Goal: Information Seeking & Learning: Learn about a topic

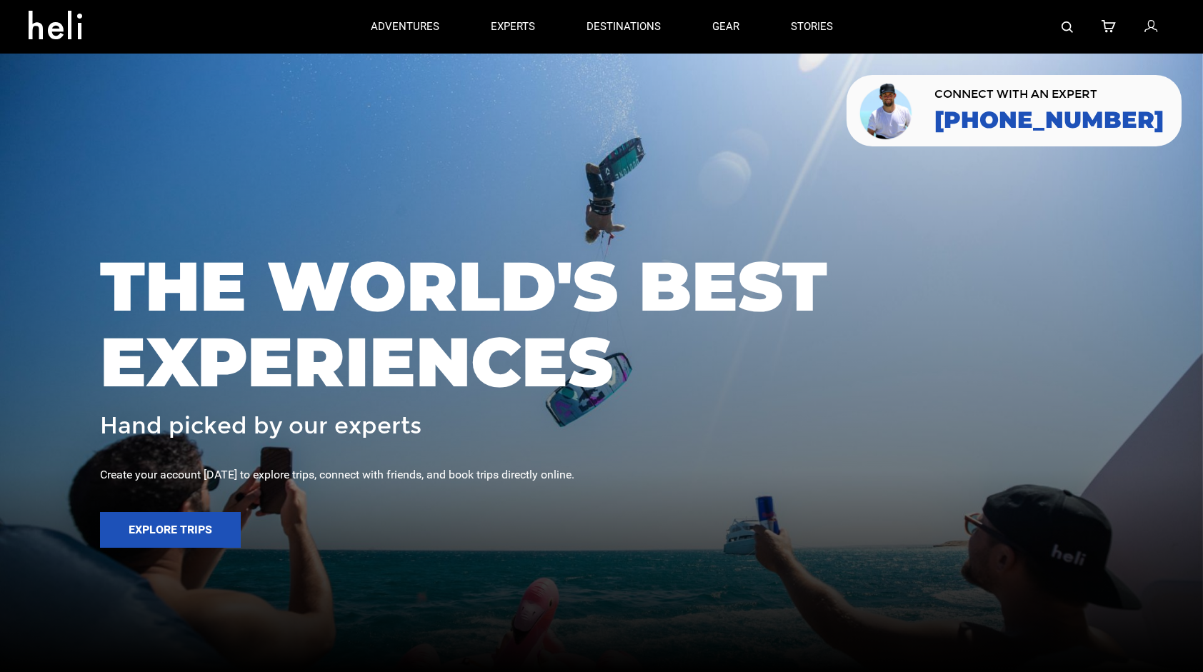
click at [1054, 21] on div at bounding box center [1017, 27] width 316 height 54
click at [1059, 24] on div at bounding box center [1017, 27] width 316 height 54
click at [1068, 29] on img at bounding box center [1067, 26] width 11 height 11
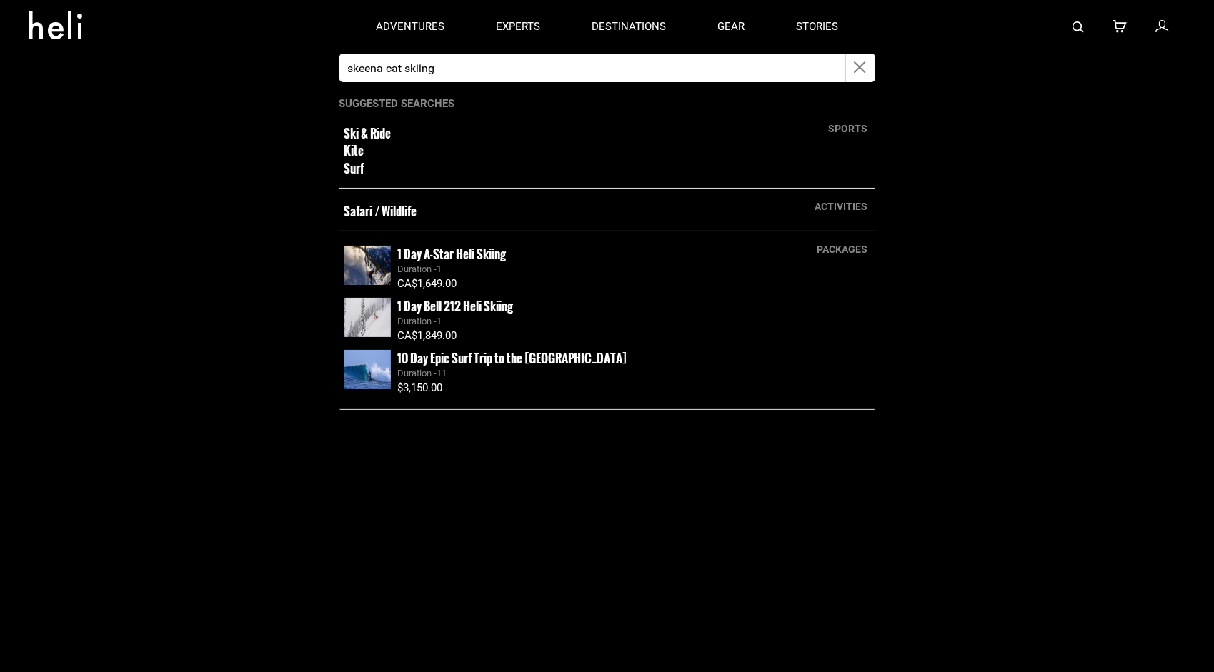
type input "skeena cat skiing"
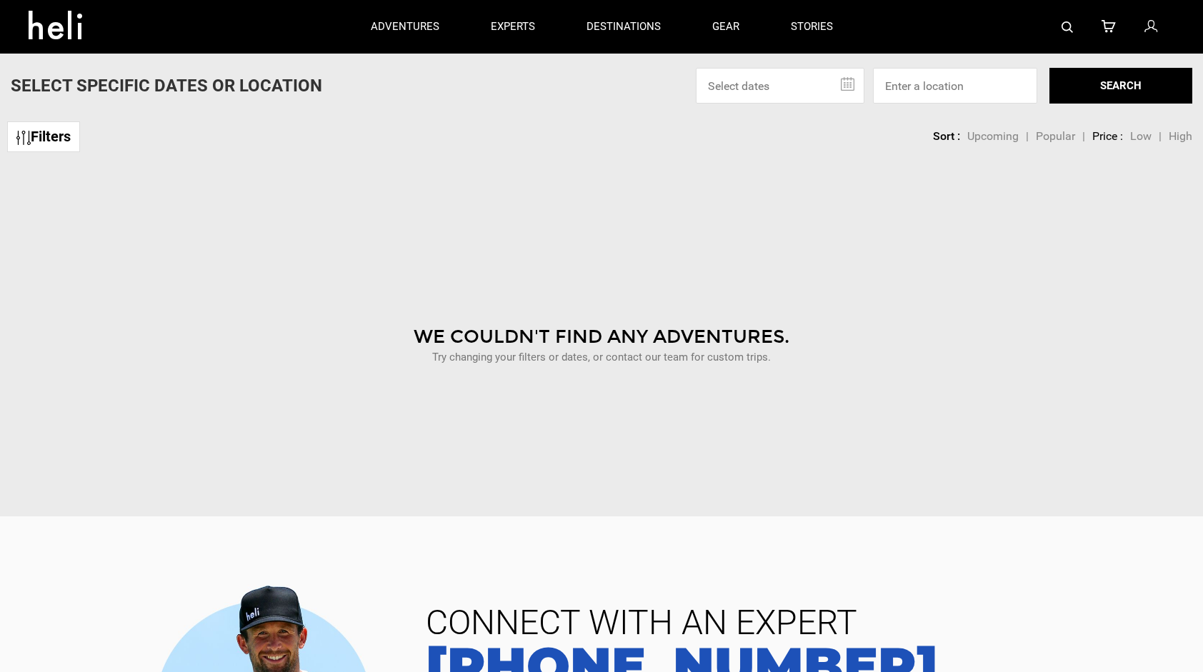
click at [1057, 24] on div at bounding box center [1017, 27] width 316 height 54
click at [1062, 26] on img at bounding box center [1067, 26] width 11 height 11
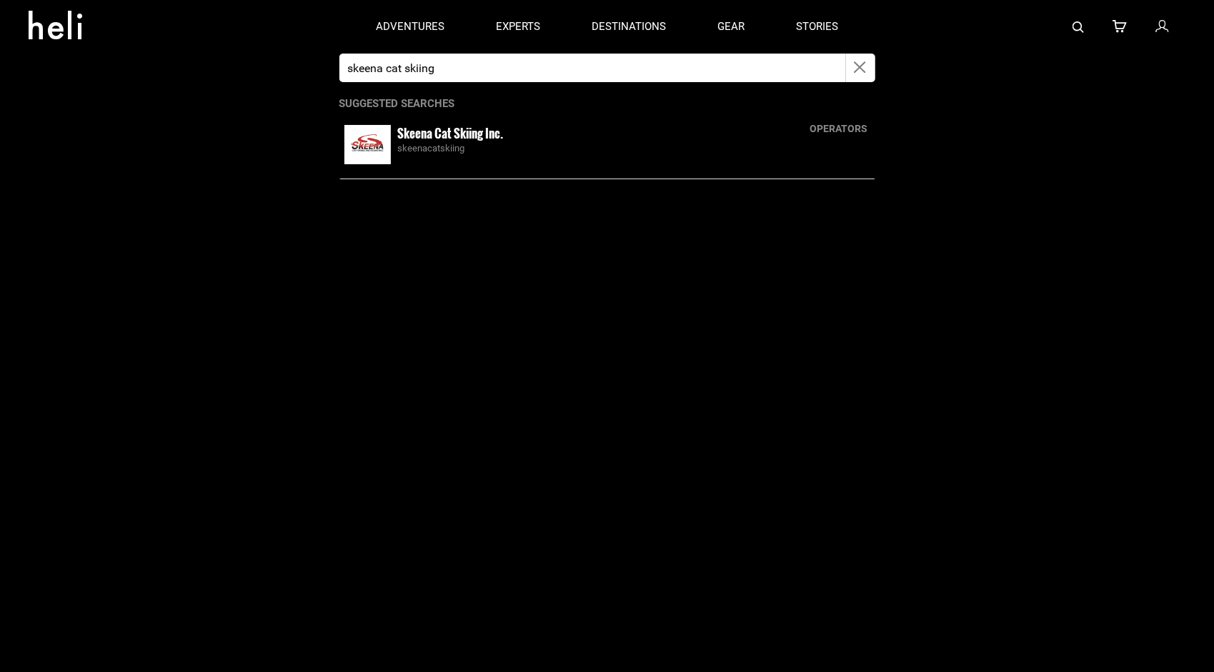
click at [594, 74] on input "skeena cat skiing" at bounding box center [592, 68] width 507 height 29
click at [384, 140] on img at bounding box center [367, 144] width 46 height 39
